Goal: Task Accomplishment & Management: Use online tool/utility

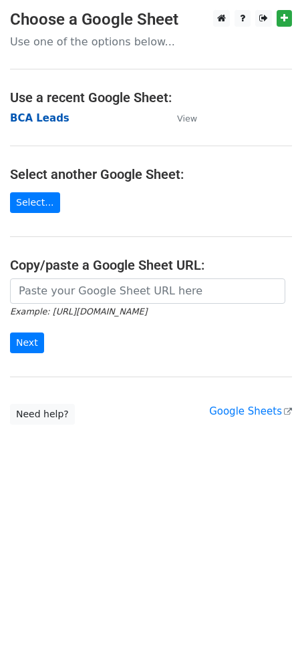
click at [38, 119] on strong "BCA Leads" at bounding box center [39, 118] width 59 height 12
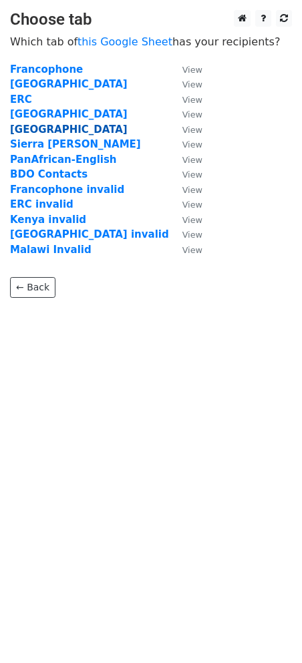
click at [33, 132] on strong "Kenya" at bounding box center [69, 130] width 118 height 12
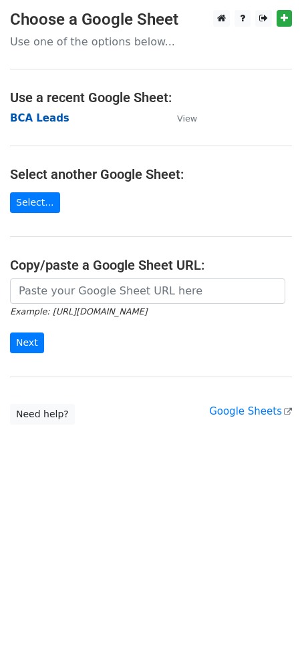
click at [29, 120] on strong "BCA Leads" at bounding box center [39, 118] width 59 height 12
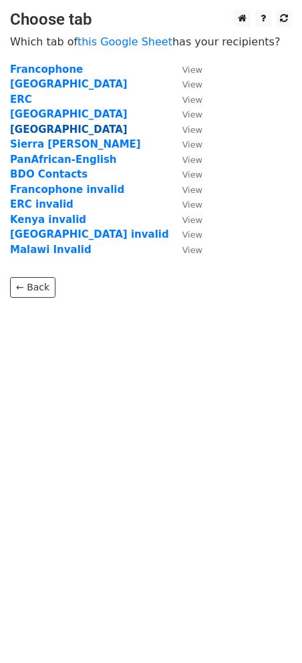
click at [19, 132] on strong "[GEOGRAPHIC_DATA]" at bounding box center [69, 130] width 118 height 12
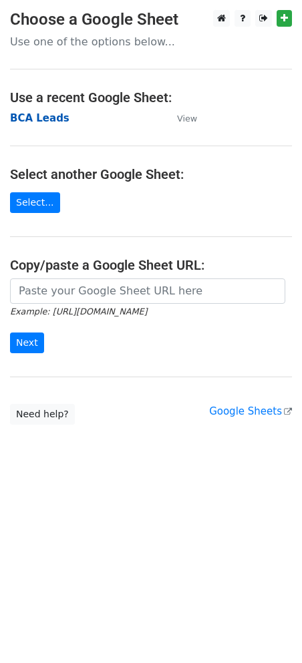
click at [25, 114] on strong "BCA Leads" at bounding box center [39, 118] width 59 height 12
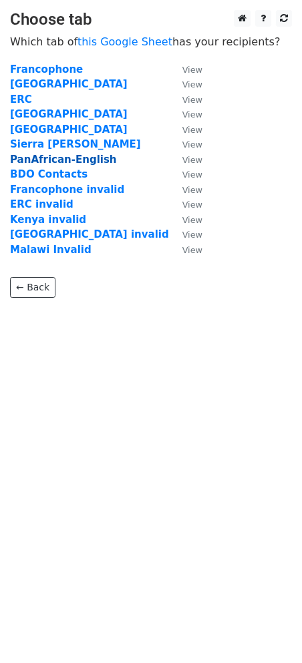
click at [69, 157] on strong "PanAfrican-English" at bounding box center [63, 160] width 107 height 12
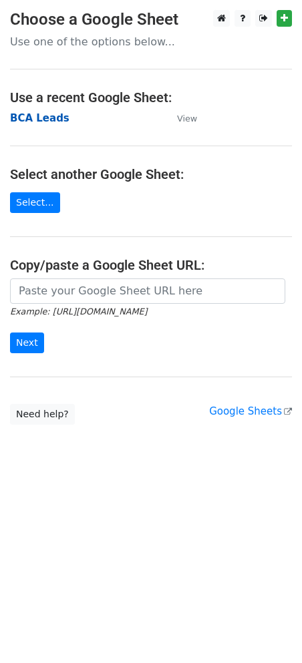
click at [25, 120] on strong "BCA Leads" at bounding box center [39, 118] width 59 height 12
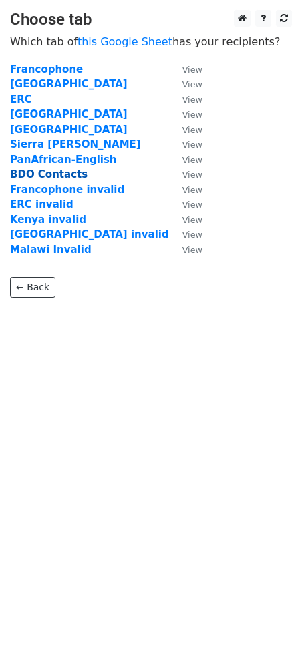
click at [34, 174] on strong "BDO Contacts" at bounding box center [48, 174] width 77 height 12
